Goal: Information Seeking & Learning: Learn about a topic

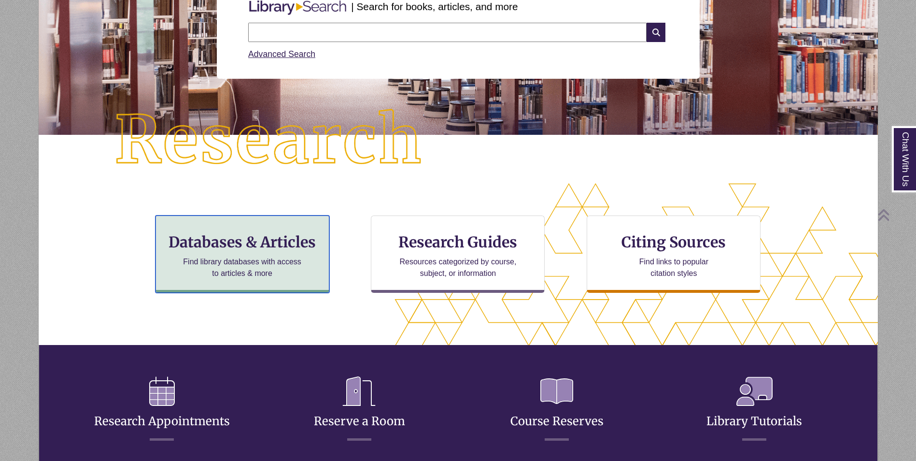
click at [286, 241] on h3 "Databases & Articles" at bounding box center [242, 242] width 157 height 18
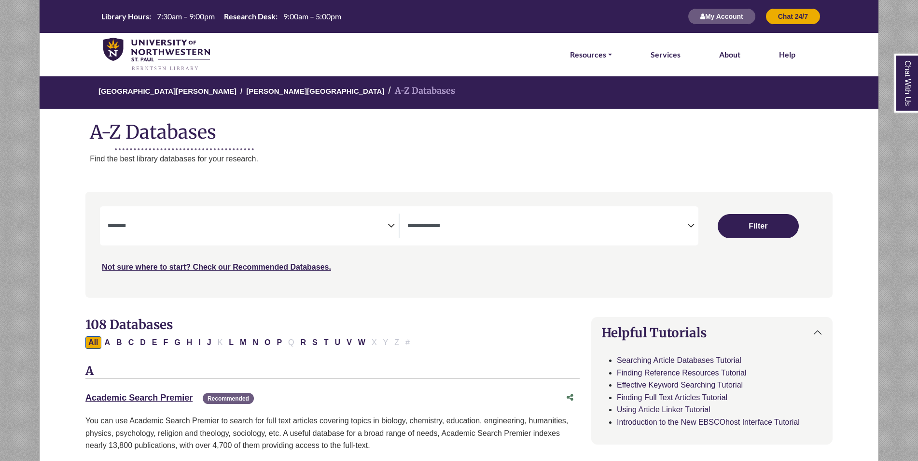
select select "Database Subject Filter"
select select "Database Types Filter"
click at [133, 397] on link "Academic Search Premier This link opens in a new window" at bounding box center [138, 397] width 107 height 10
